Goal: Task Accomplishment & Management: Complete application form

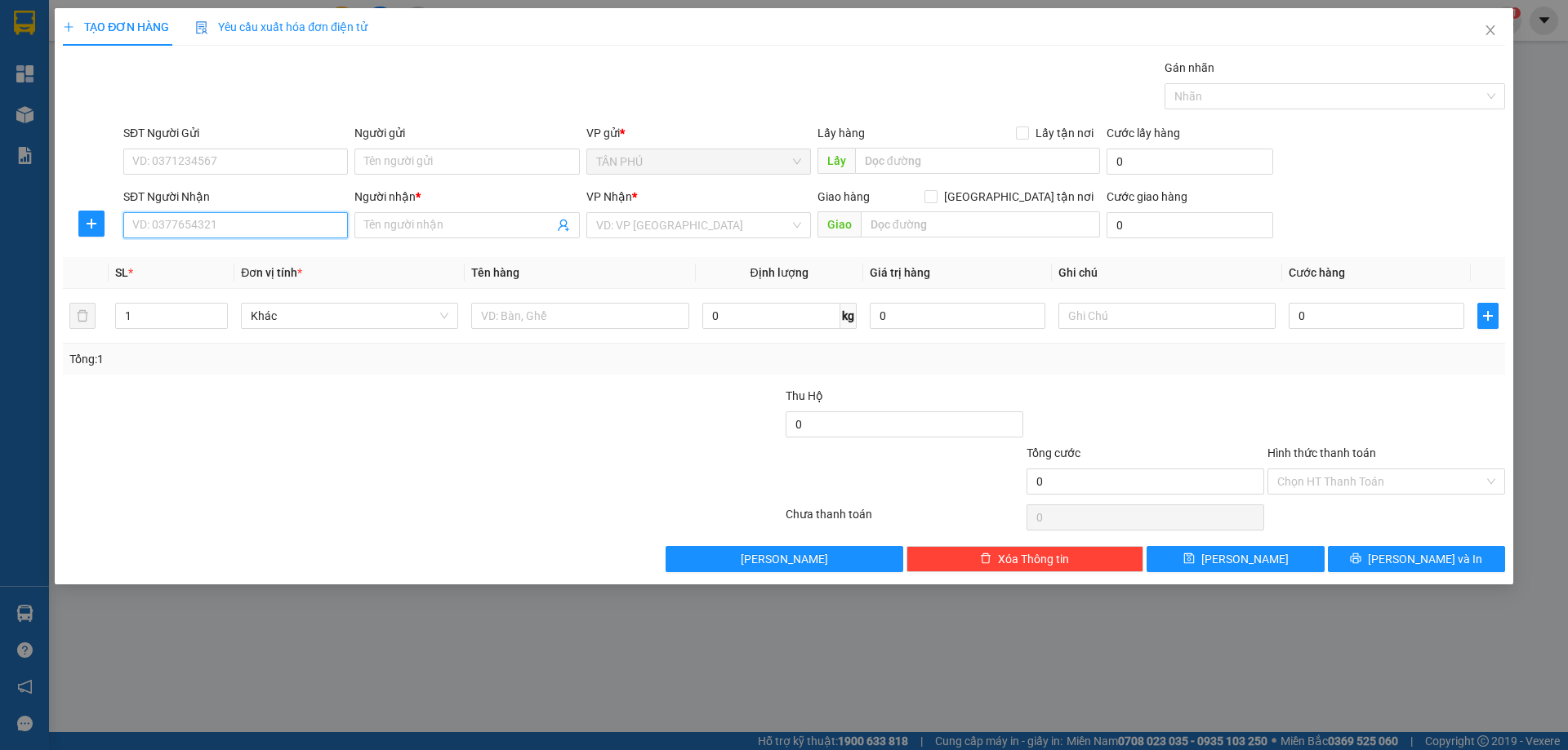
click at [314, 230] on input "SĐT Người Nhận" at bounding box center [236, 225] width 225 height 26
click at [221, 254] on div "0982173108 - LƯỢNG" at bounding box center [236, 258] width 205 height 18
type input "0982173108"
type input "LƯỢNG"
type input "0982173108"
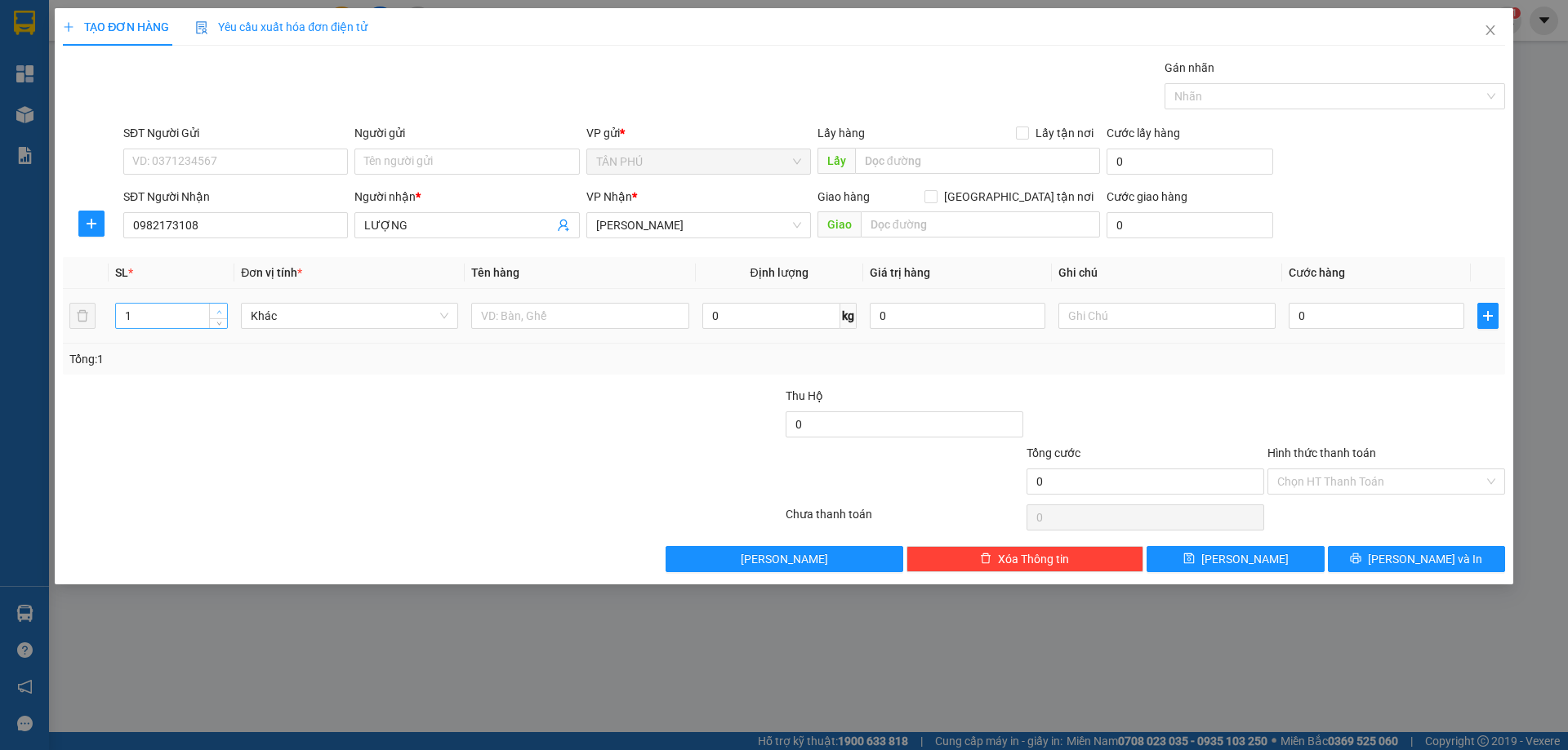
type input "2"
click at [220, 311] on icon "up" at bounding box center [218, 311] width 5 height 3
click at [622, 314] on input "text" at bounding box center [580, 316] width 217 height 26
type input "KIỆN ĐEN"
click at [1169, 315] on input "text" at bounding box center [1167, 316] width 217 height 26
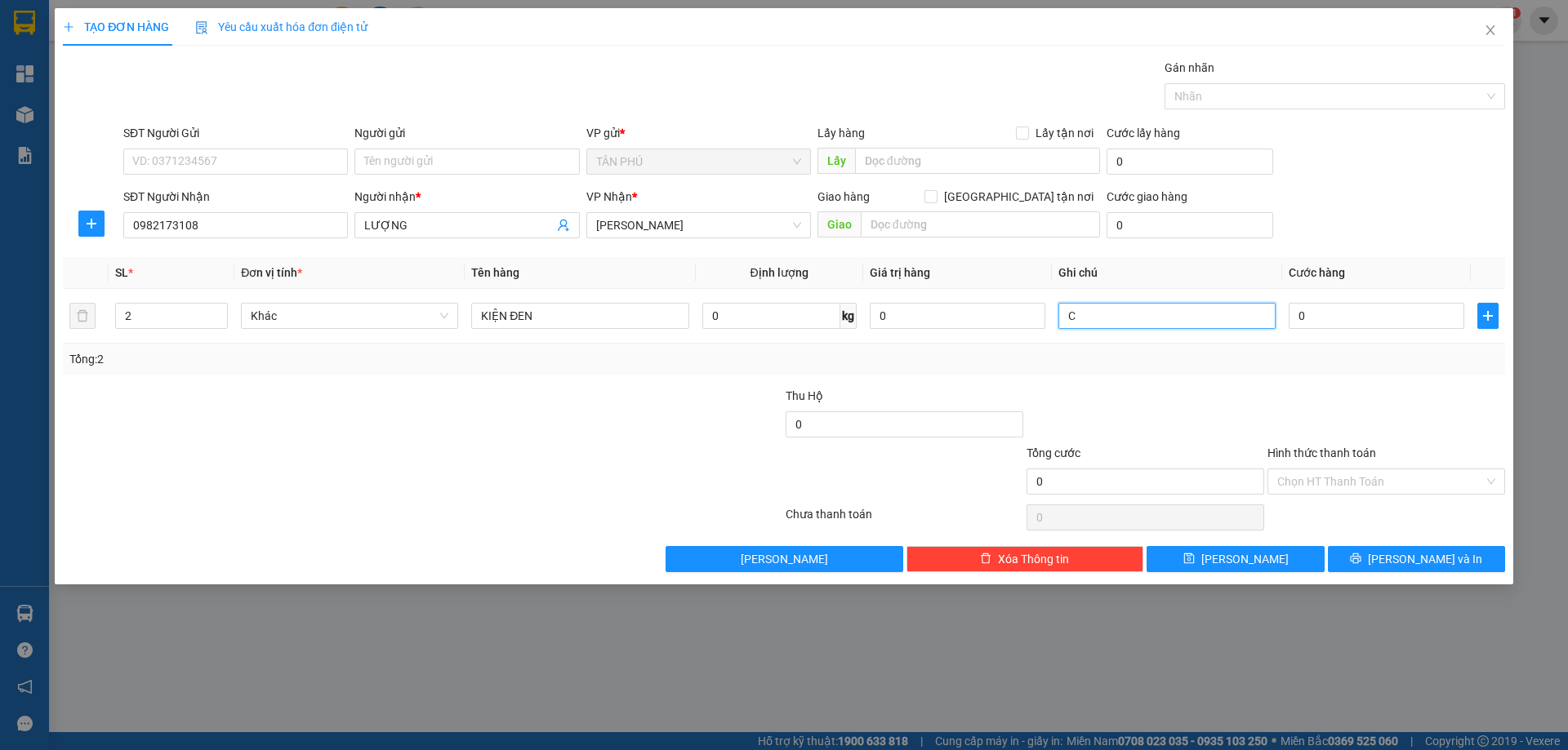
type input "C"
click at [1304, 452] on label "Hình thức thanh toán" at bounding box center [1322, 453] width 109 height 13
click at [1304, 469] on input "Hình thức thanh toán" at bounding box center [1380, 481] width 206 height 24
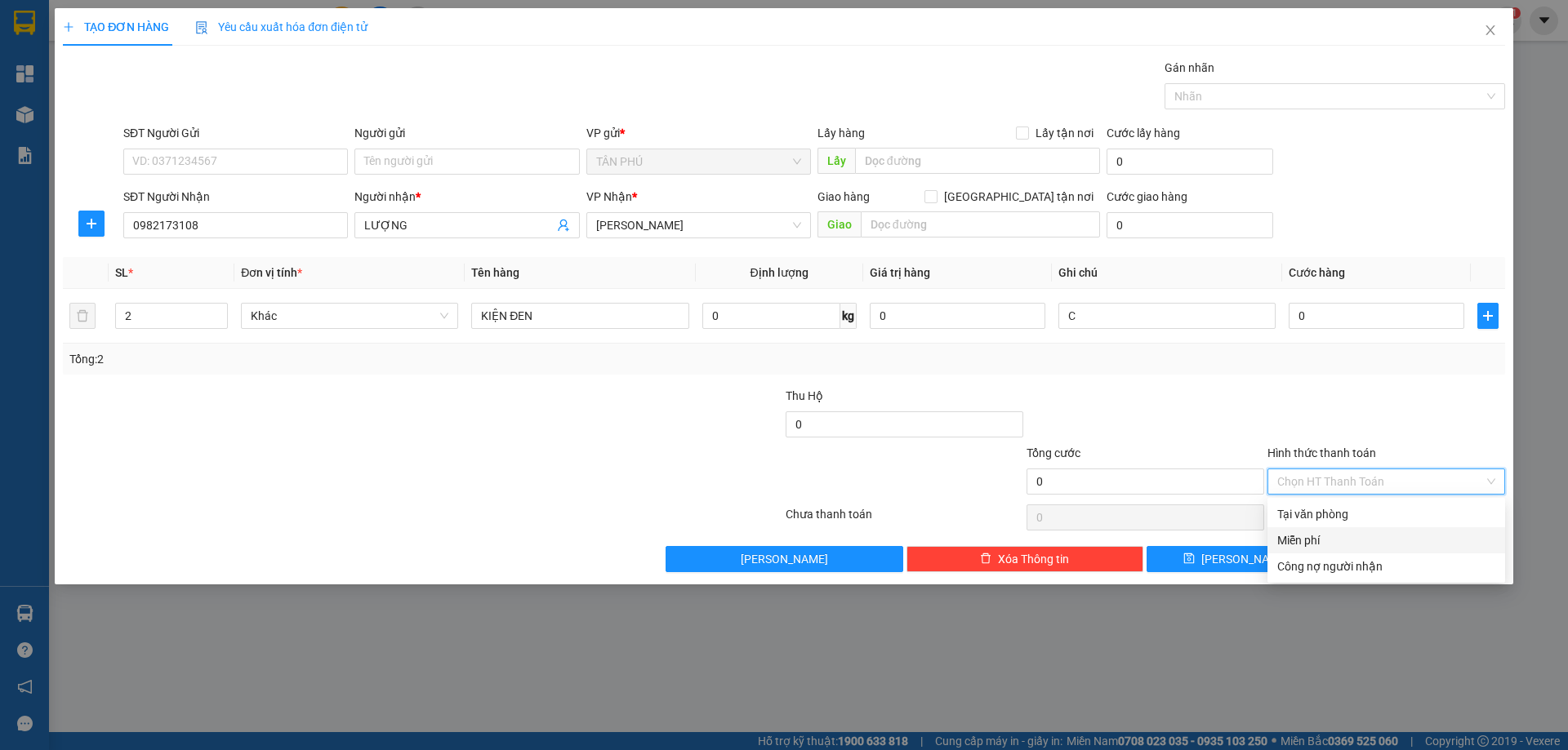
click at [1303, 538] on div "Miễn phí" at bounding box center [1386, 540] width 218 height 18
click at [1332, 555] on button "[PERSON_NAME] và In" at bounding box center [1415, 558] width 177 height 26
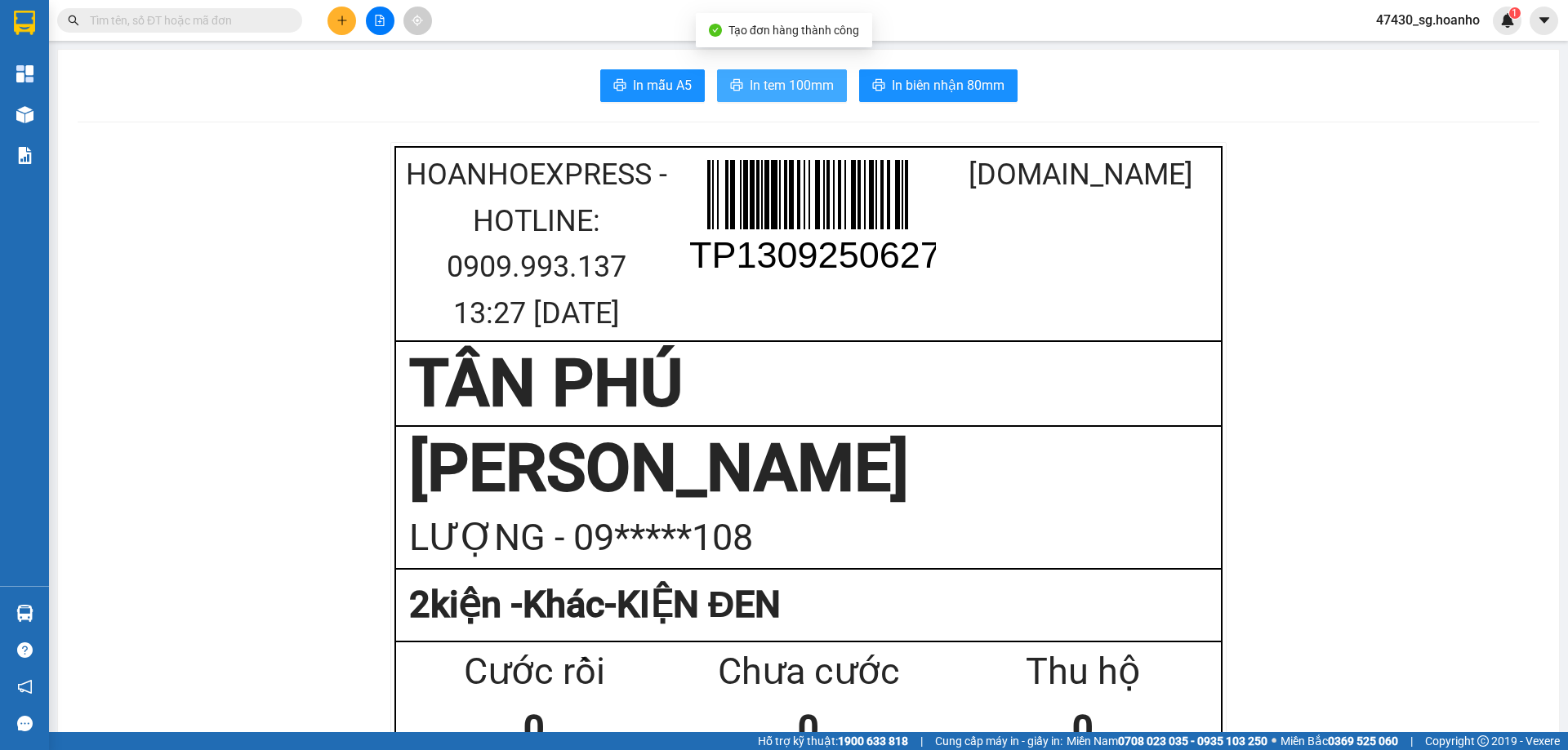
click at [836, 86] on button "In tem 100mm" at bounding box center [782, 85] width 130 height 32
click at [1145, 675] on div "Thu hộ" at bounding box center [1083, 672] width 274 height 58
